Goal: Find specific page/section: Find specific page/section

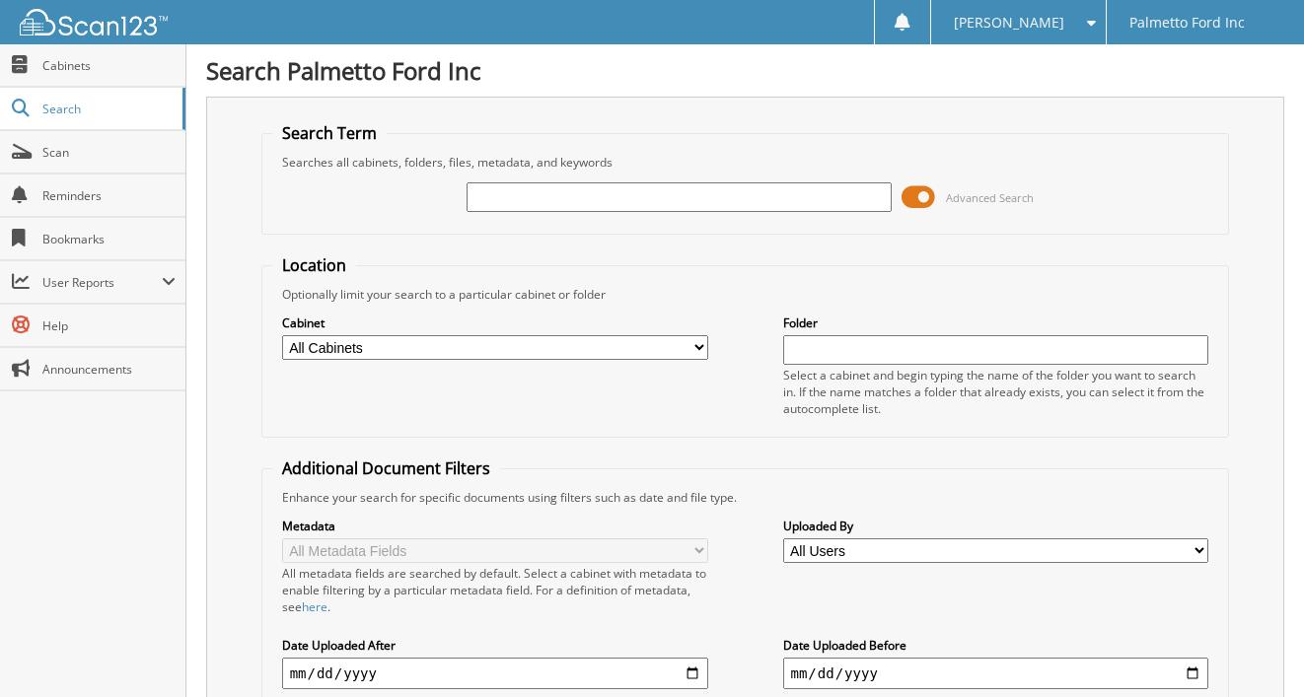
click at [195, 482] on div "Search Palmetto Ford Inc Search Term Searches all cabinets, folders, files, met…" at bounding box center [745, 464] width 1118 height 928
click at [549, 202] on input "text" at bounding box center [680, 198] width 426 height 30
click at [244, 274] on div "Search Term Searches all cabinets, folders, files, metadata, and keywords H887 …" at bounding box center [745, 483] width 1078 height 772
click at [509, 205] on input "H887" at bounding box center [680, 198] width 426 height 30
type input "H8887"
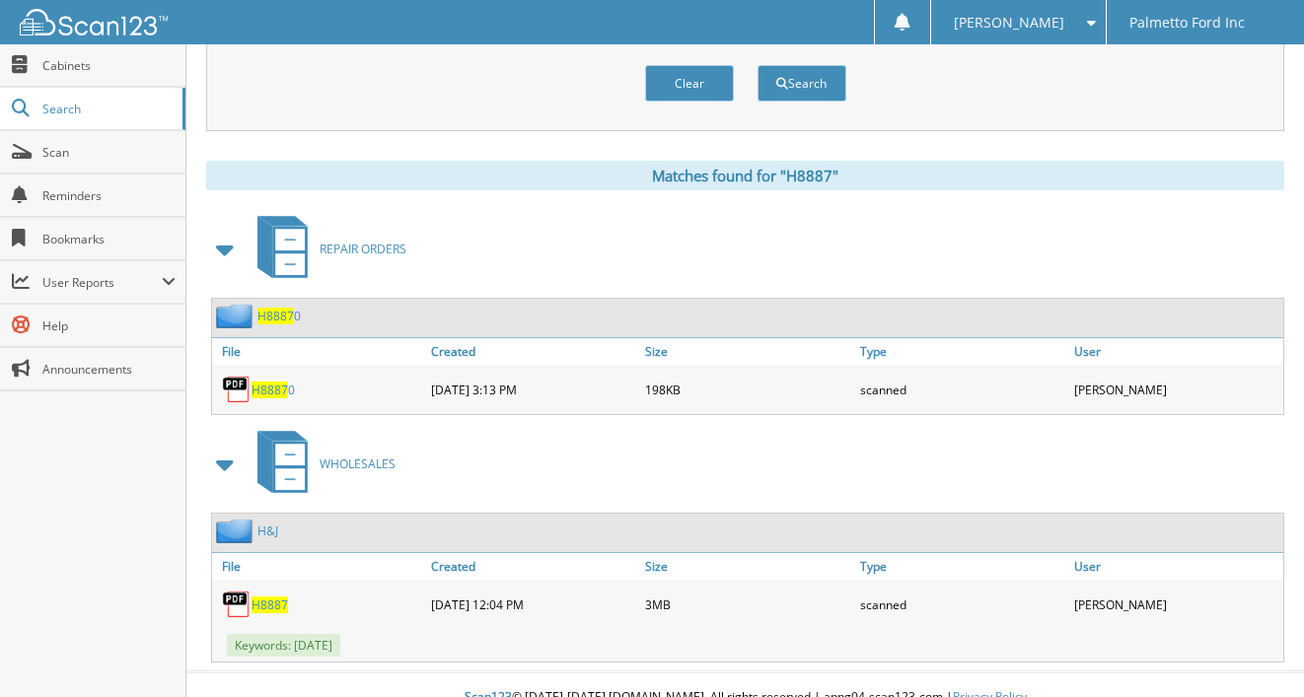
scroll to position [764, 0]
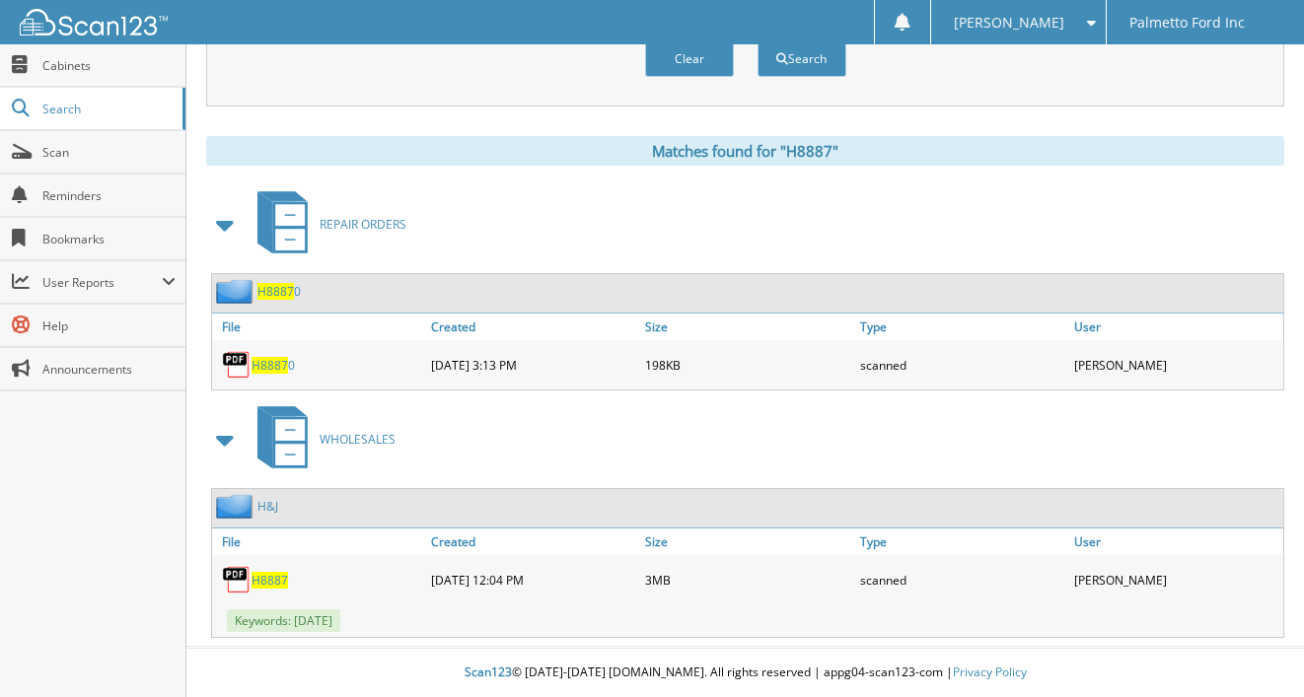
click at [269, 573] on span "H8887" at bounding box center [270, 580] width 37 height 17
drag, startPoint x: 103, startPoint y: 152, endPoint x: 125, endPoint y: 153, distance: 22.7
click at [103, 151] on span "Scan" at bounding box center [108, 152] width 133 height 17
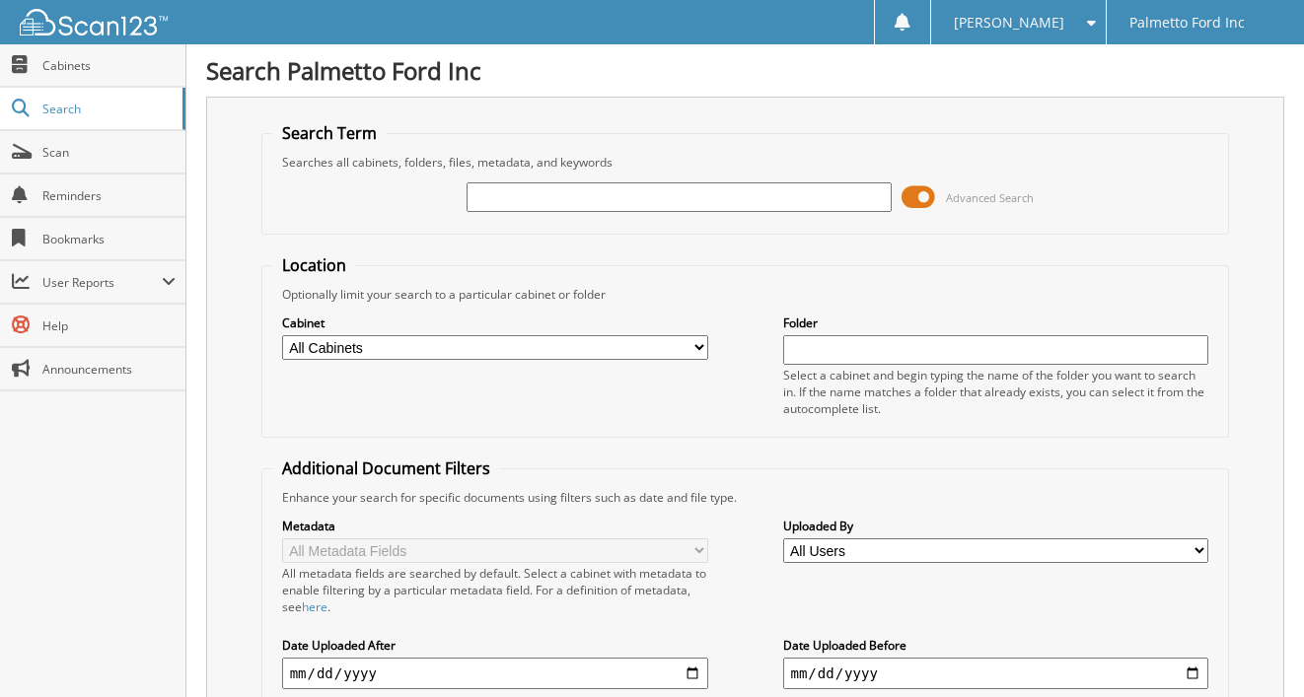
click at [632, 191] on input "text" at bounding box center [680, 198] width 426 height 30
type input "601487"
click at [129, 59] on span "Cabinets" at bounding box center [108, 65] width 133 height 17
